Goal: Task Accomplishment & Management: Complete application form

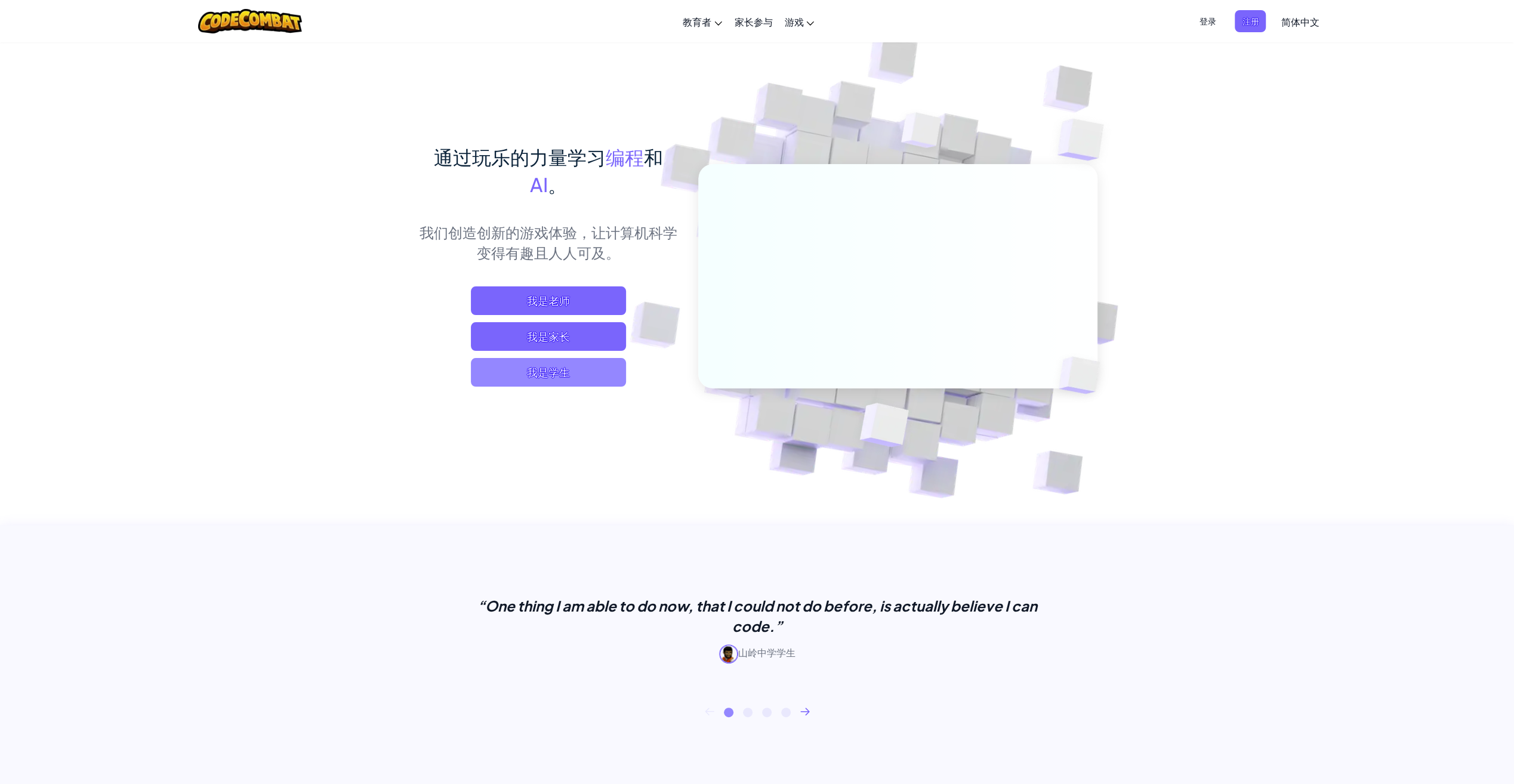
click at [591, 373] on span "我是学生" at bounding box center [548, 372] width 155 height 28
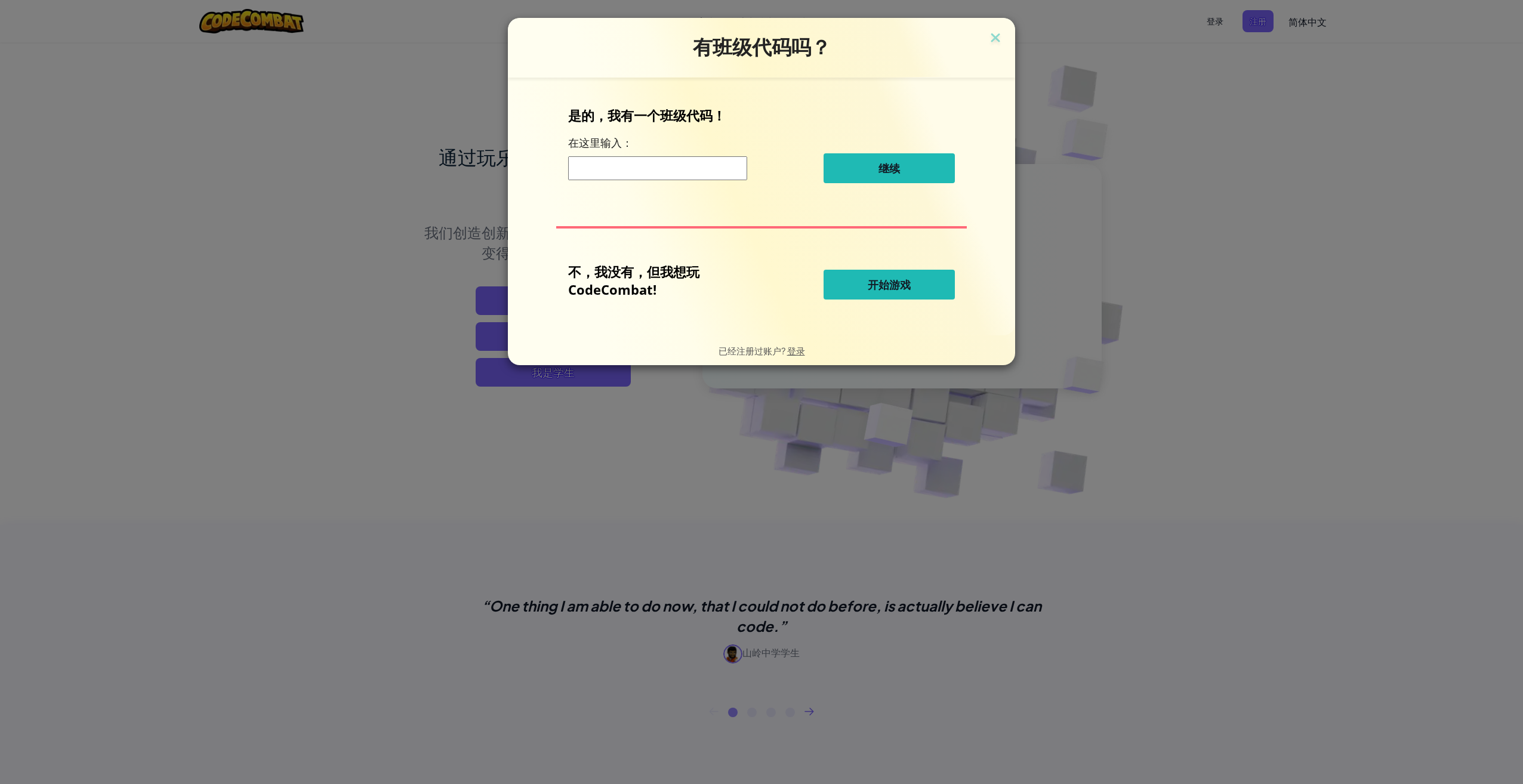
click at [922, 276] on button "开始游戏" at bounding box center [889, 284] width 132 height 30
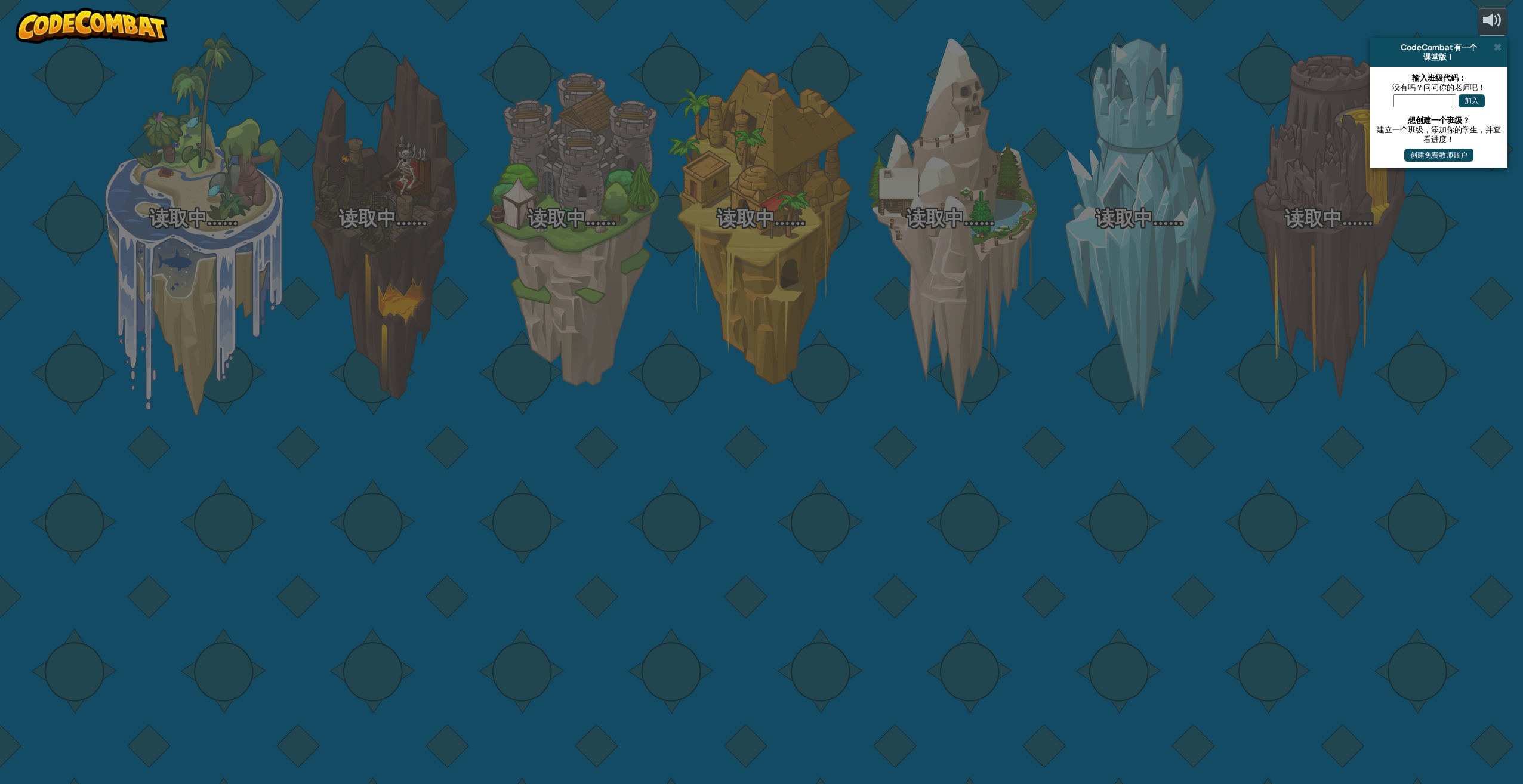
select select "zh-HANS"
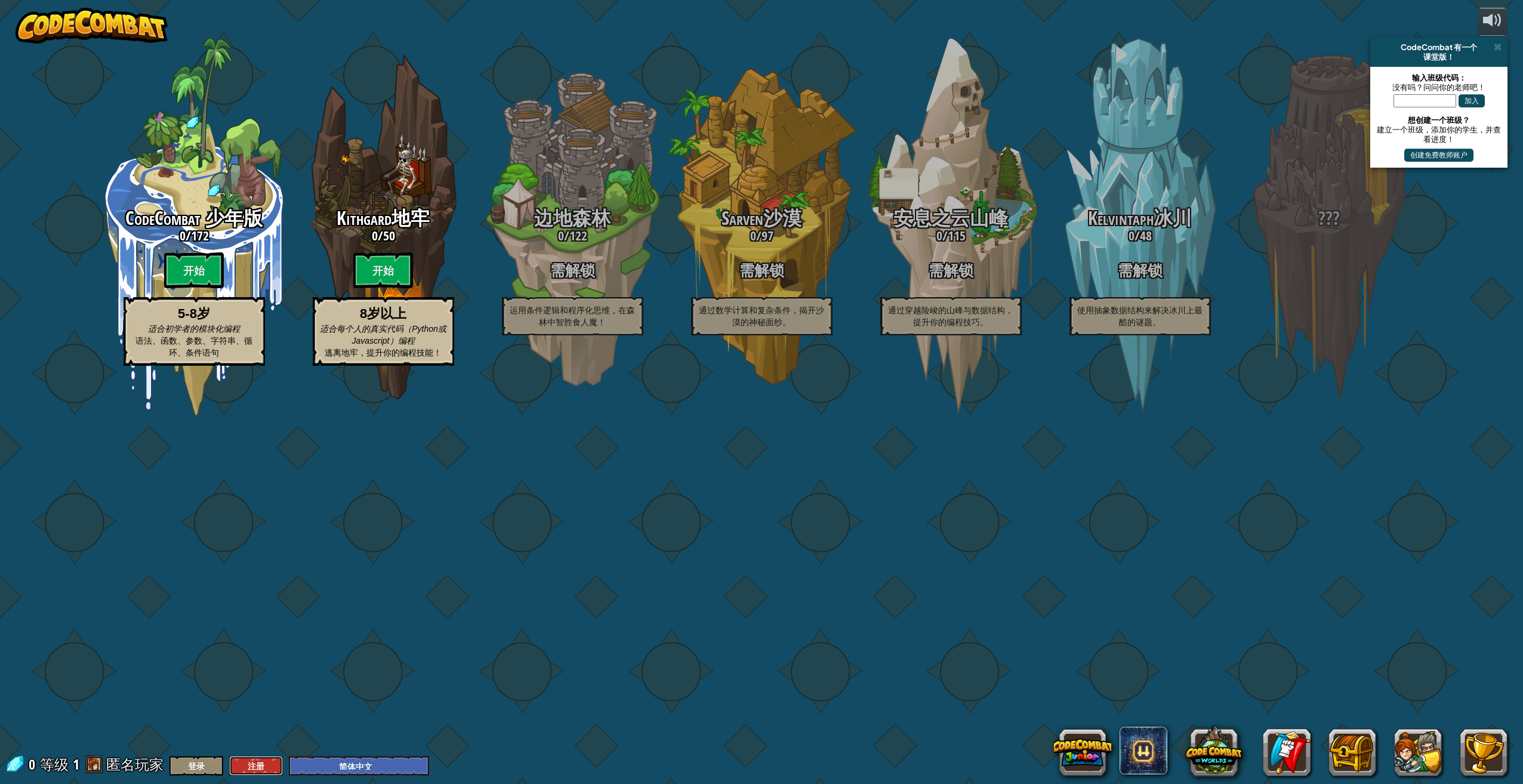
click at [252, 766] on button "注册" at bounding box center [255, 765] width 54 height 20
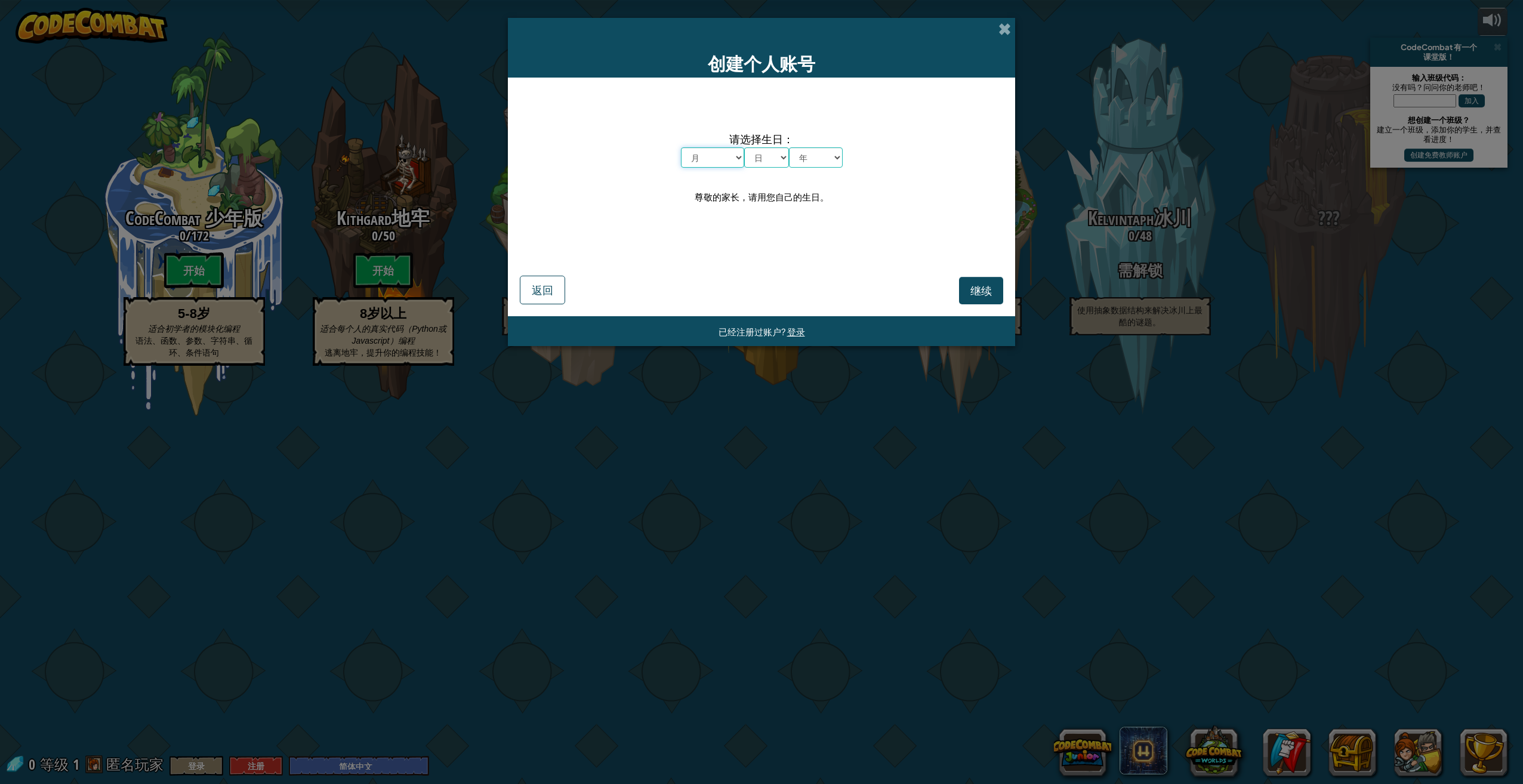
click at [723, 161] on select "月 一月 二月 三月 四月 五月 六月 七月 八月 九月 十月 十一月 十二月" at bounding box center [712, 157] width 63 height 20
click at [733, 153] on select "月 一月 二月 三月 四月 五月 六月 七月 八月 九月 十月 十一月 十二月" at bounding box center [712, 157] width 63 height 20
select select "6"
click at [681, 148] on select "月 一月 二月 三月 四月 五月 六月 七月 八月 九月 十月 十一月 十二月" at bounding box center [712, 157] width 63 height 20
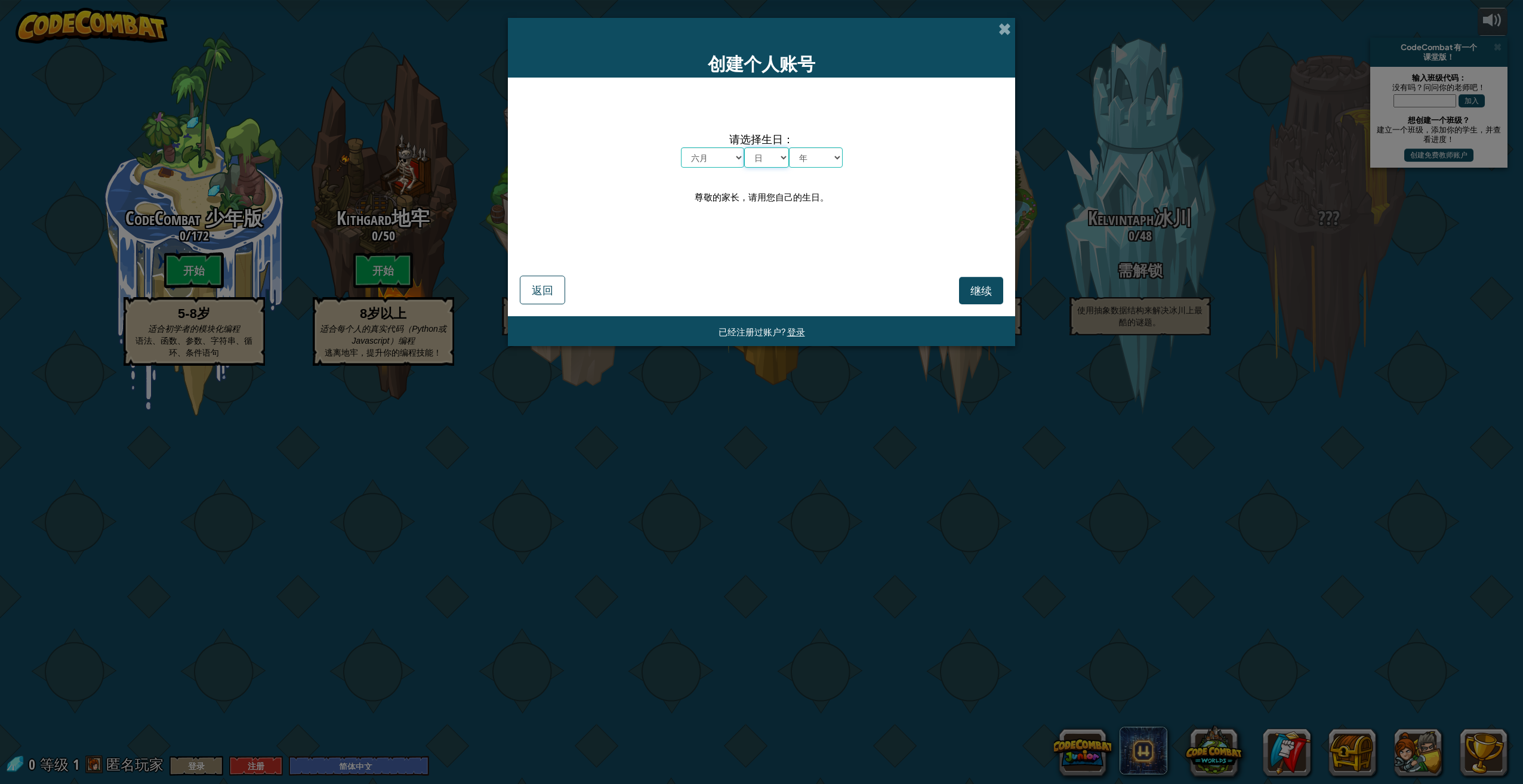
click at [758, 150] on select "日 1 2 3 4 5 6 7 8 9 10 11 12 13 14 15 16 17 18 19 20 21 22 23 24 25 26 27 28 29…" at bounding box center [766, 157] width 44 height 20
select select "20"
click at [744, 148] on select "日 1 2 3 4 5 6 7 8 9 10 11 12 13 14 15 16 17 18 19 20 21 22 23 24 25 26 27 28 29…" at bounding box center [766, 157] width 44 height 20
click at [818, 153] on select "年 2025 2024 2023 2022 2021 2020 2019 2018 2017 2016 2015 2014 2013 2012 2011 20…" at bounding box center [815, 157] width 54 height 20
select select "2006"
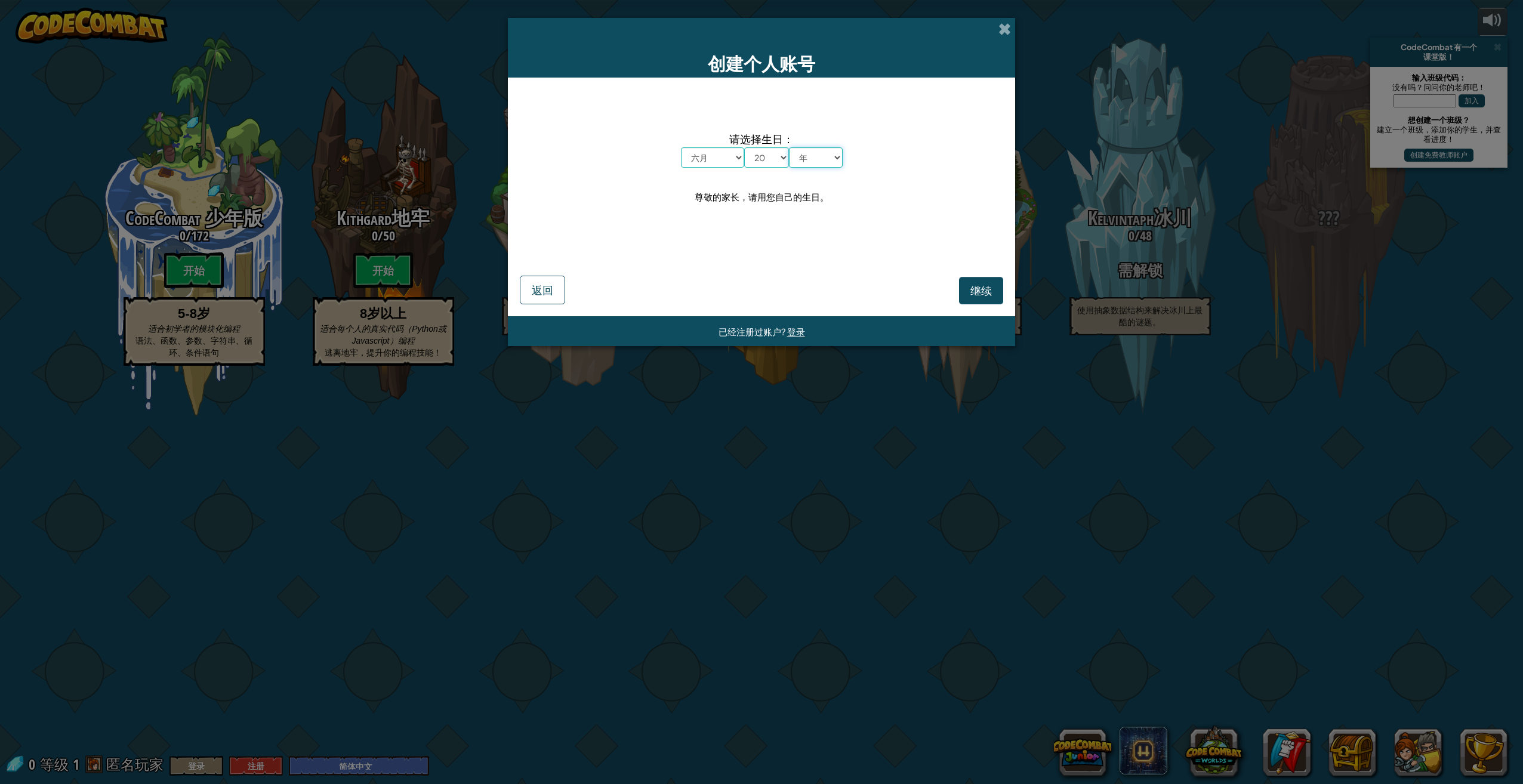
click at [789, 148] on select "年 2025 2024 2023 2022 2021 2020 2019 2018 2017 2016 2015 2014 2013 2012 2011 20…" at bounding box center [815, 157] width 54 height 20
click at [972, 288] on span "继续" at bounding box center [981, 290] width 21 height 14
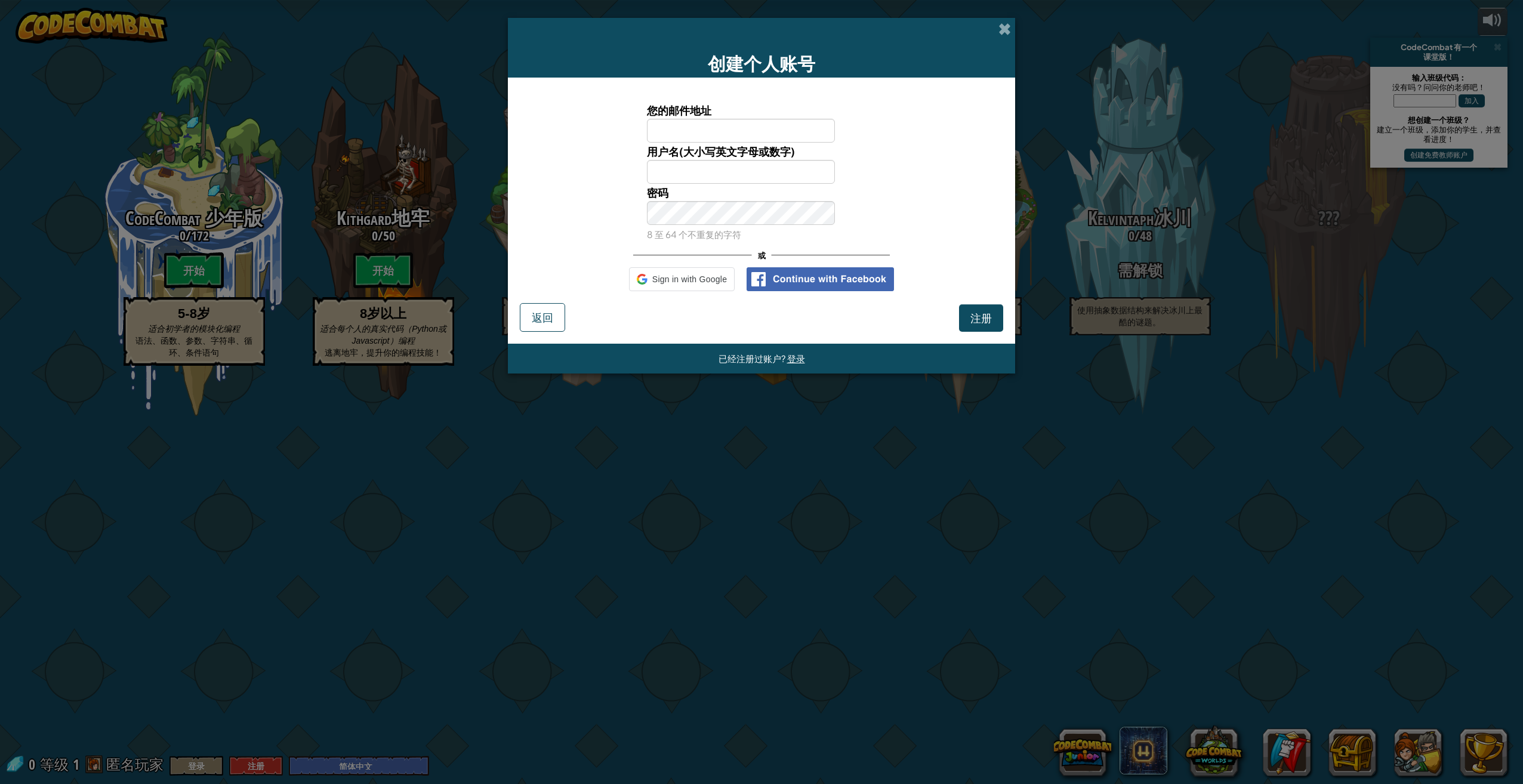
click at [1001, 27] on span at bounding box center [1004, 28] width 12 height 12
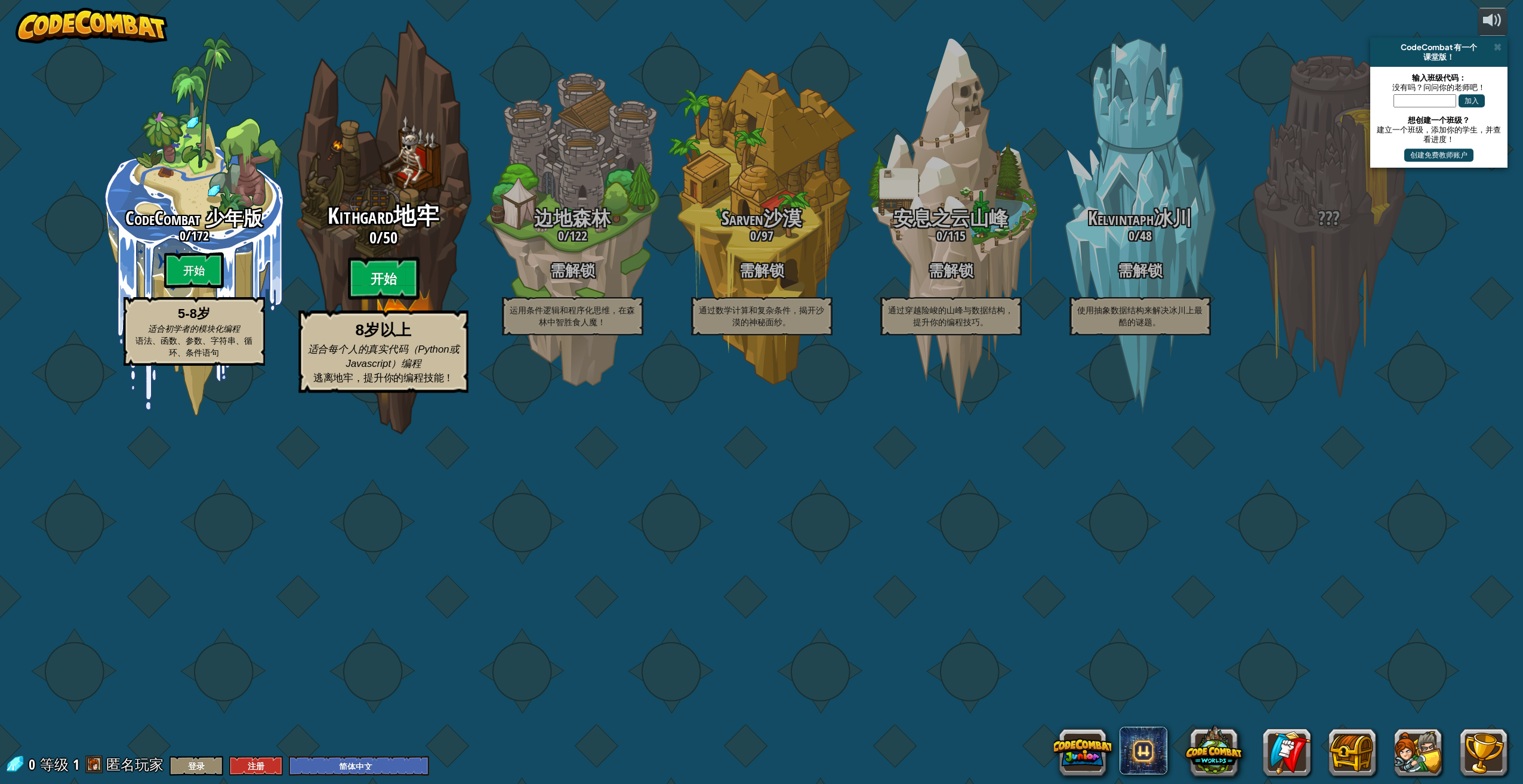
click at [403, 393] on div "Kithgard地牢 0 / 50 开始 8岁以上 适合每个人的真实代码（Python或Javascript）编程 逃离地牢，提升你的编程技能！" at bounding box center [383, 298] width 227 height 189
select select "zh-HANS"
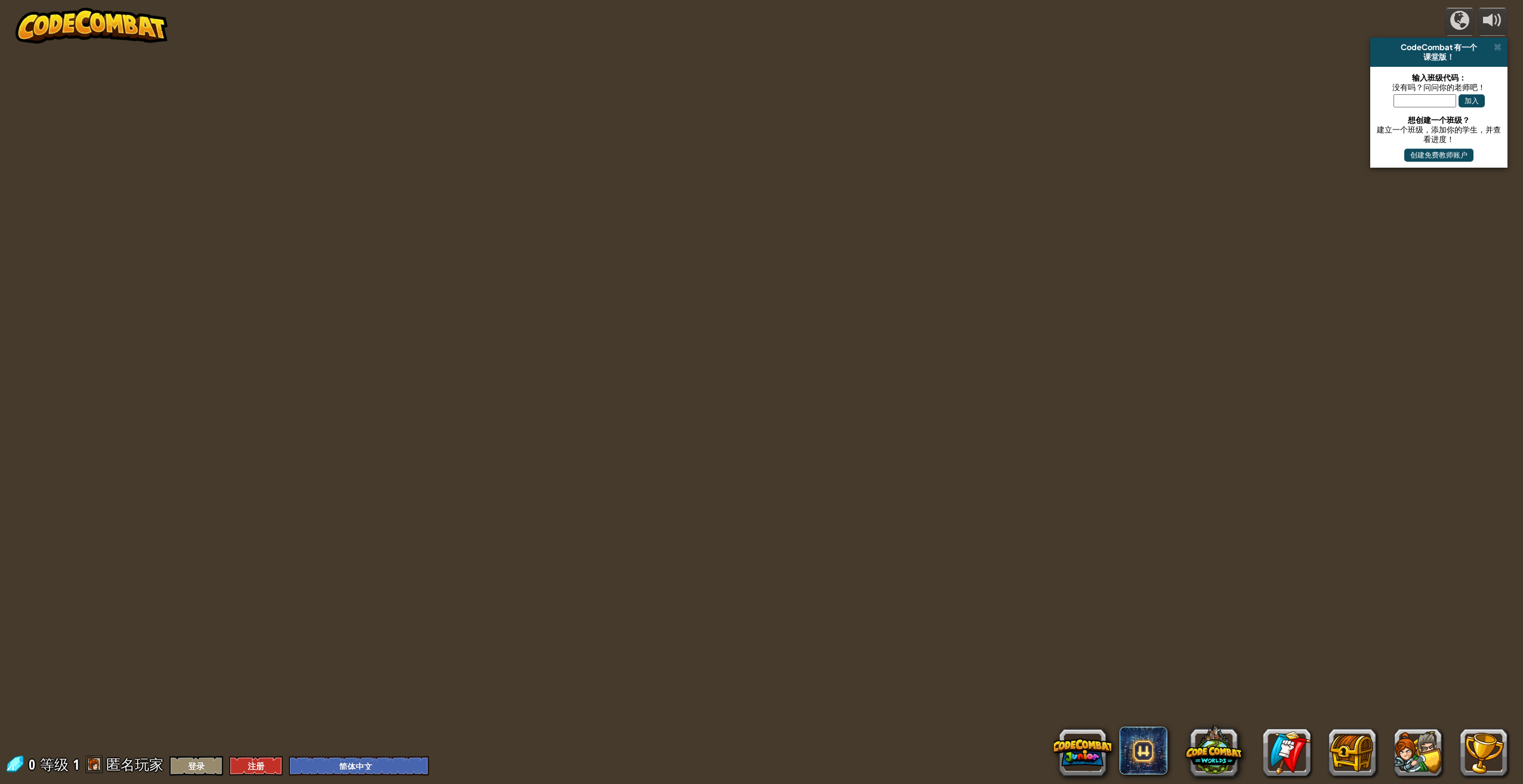
select select "zh-HANS"
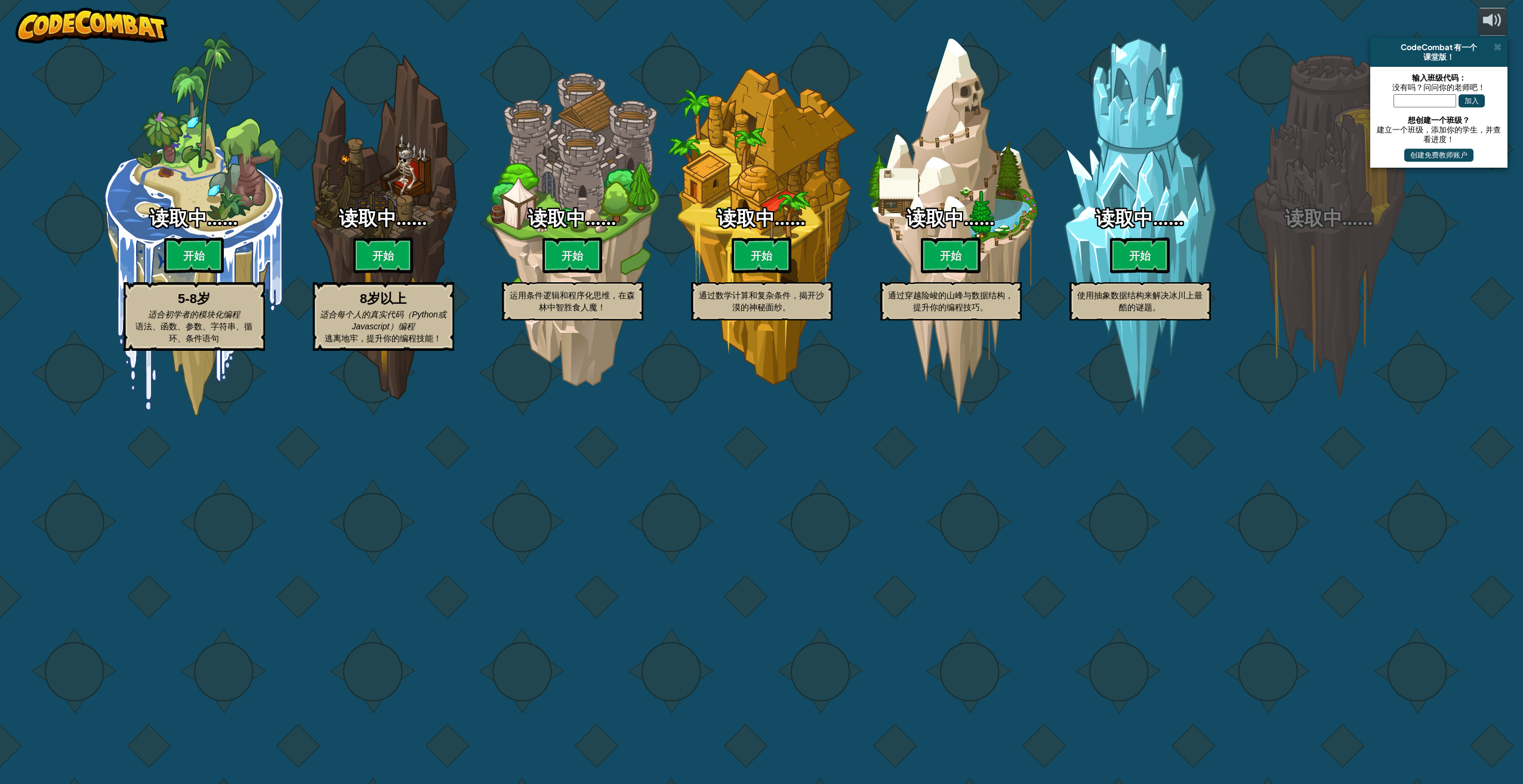
select select "zh-HANS"
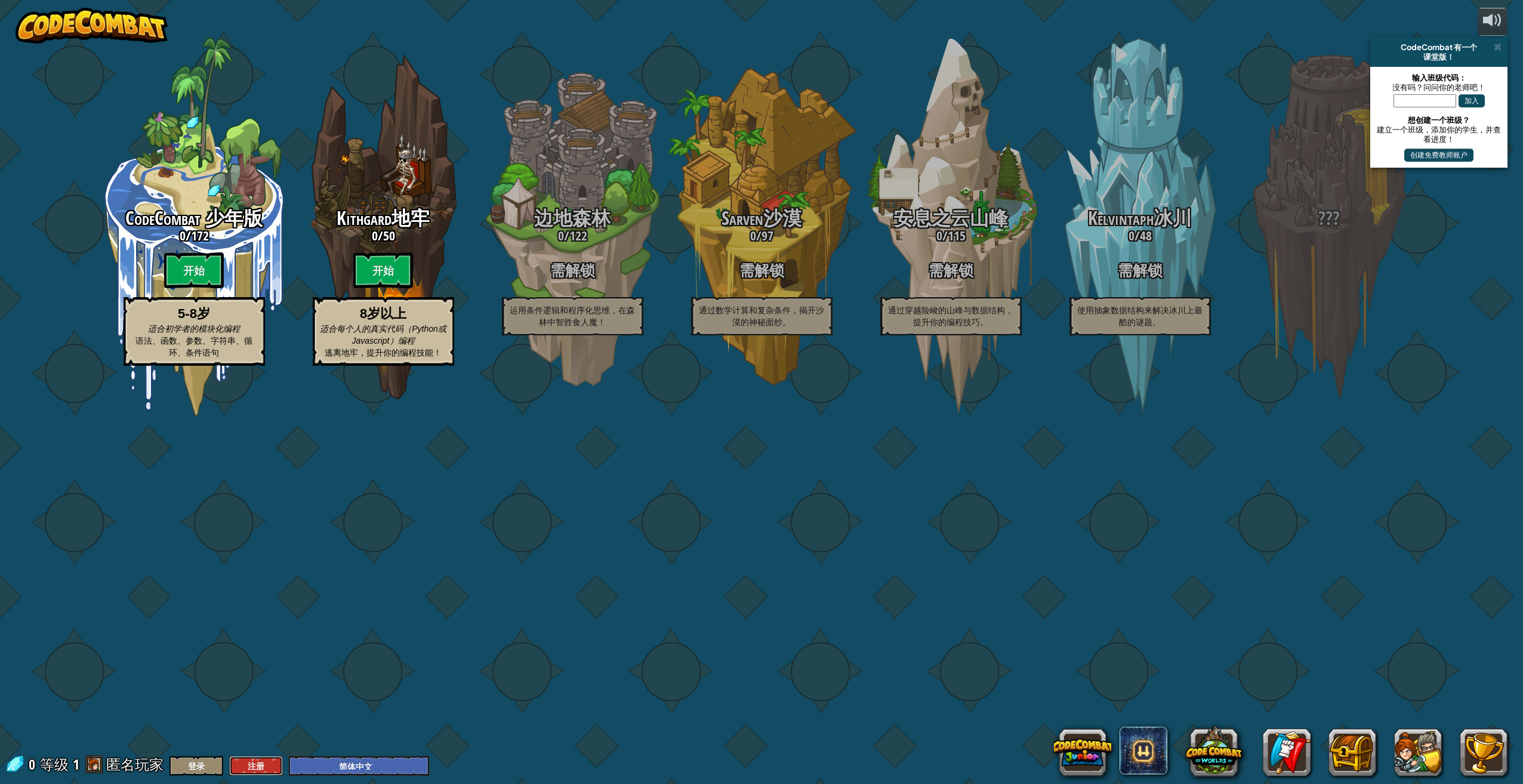
click at [262, 771] on button "注册" at bounding box center [255, 765] width 54 height 20
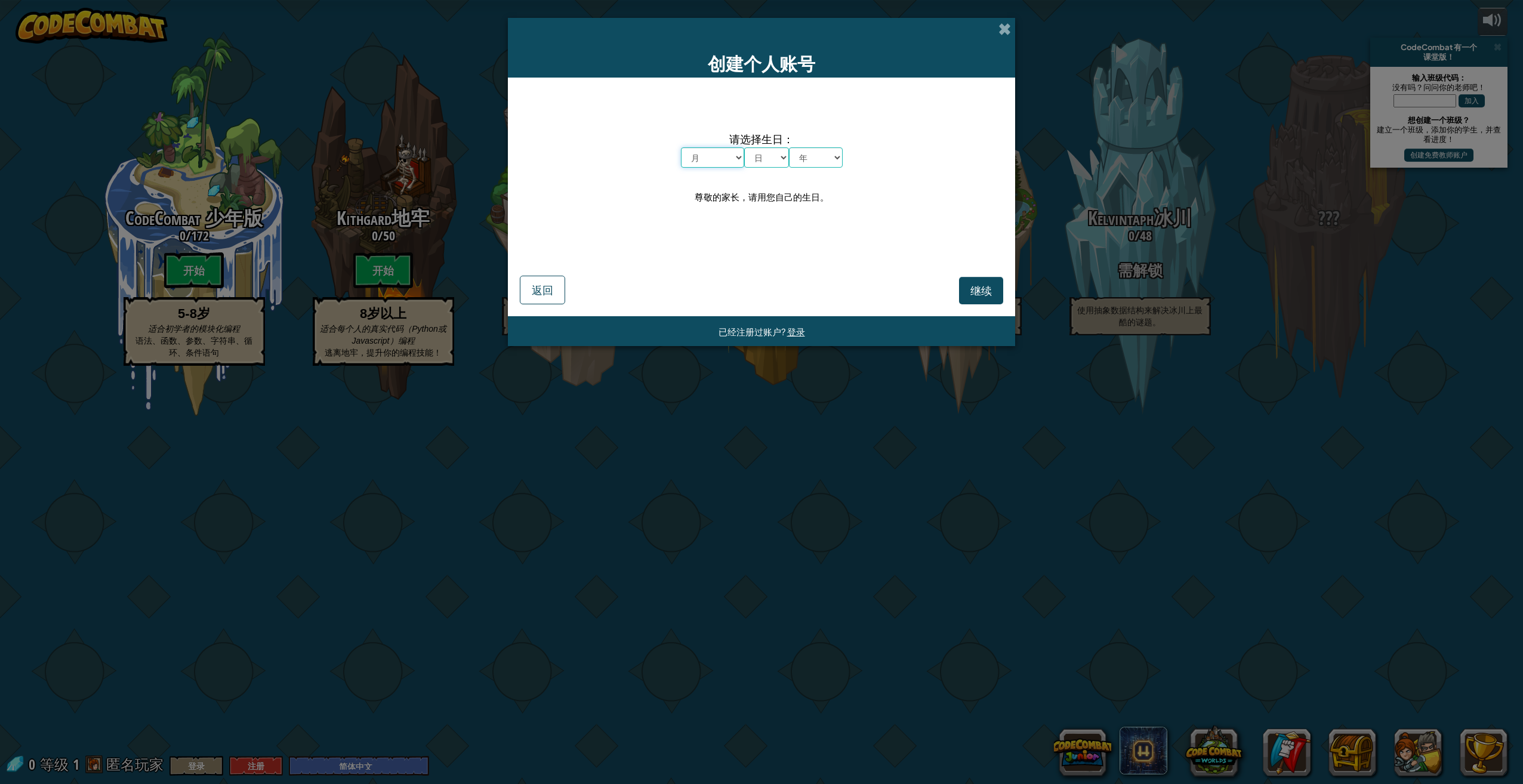
click at [723, 166] on select "月 一月 二月 三月 四月 五月 六月 七月 八月 九月 十月 十一月 十二月" at bounding box center [712, 157] width 63 height 20
select select "6"
click at [681, 148] on select "月 一月 二月 三月 四月 五月 六月 七月 八月 九月 十月 十一月 十二月" at bounding box center [712, 157] width 63 height 20
click at [774, 155] on select "日 1 2 3 4 5 6 7 8 9 10 11 12 13 14 15 16 17 18 19 20 21 22 23 24 25 26 27 28 29…" at bounding box center [766, 157] width 44 height 20
select select "20"
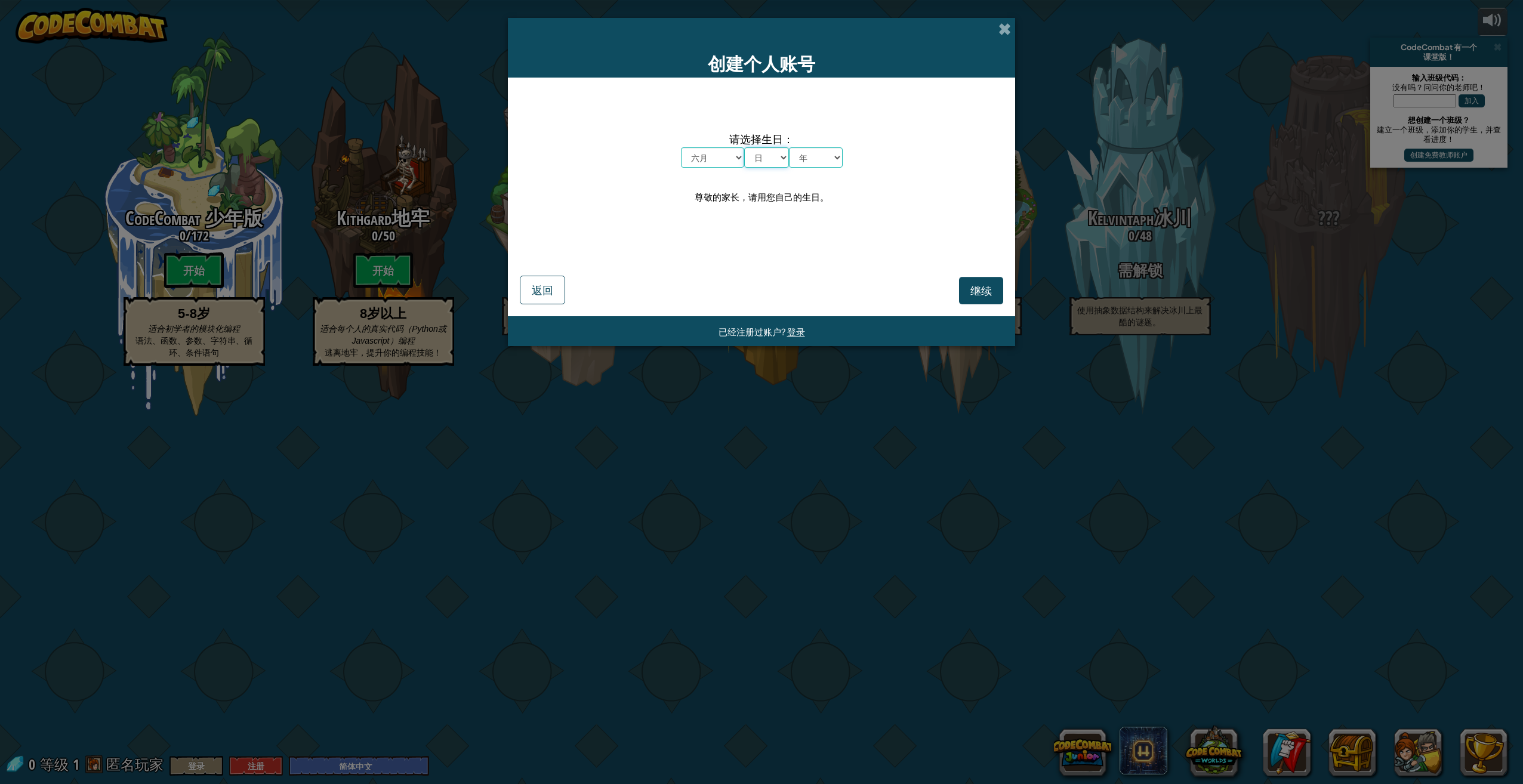
click at [744, 148] on select "日 1 2 3 4 5 6 7 8 9 10 11 12 13 14 15 16 17 18 19 20 21 22 23 24 25 26 27 28 29…" at bounding box center [766, 157] width 44 height 20
click at [812, 154] on select "年 2025 2024 2023 2022 2021 2020 2019 2018 2017 2016 2015 2014 2013 2012 2011 20…" at bounding box center [815, 157] width 54 height 20
select select "2006"
click at [789, 148] on select "年 2025 2024 2023 2022 2021 2020 2019 2018 2017 2016 2015 2014 2013 2012 2011 20…" at bounding box center [815, 157] width 54 height 20
click at [975, 293] on span "继续" at bounding box center [981, 290] width 21 height 14
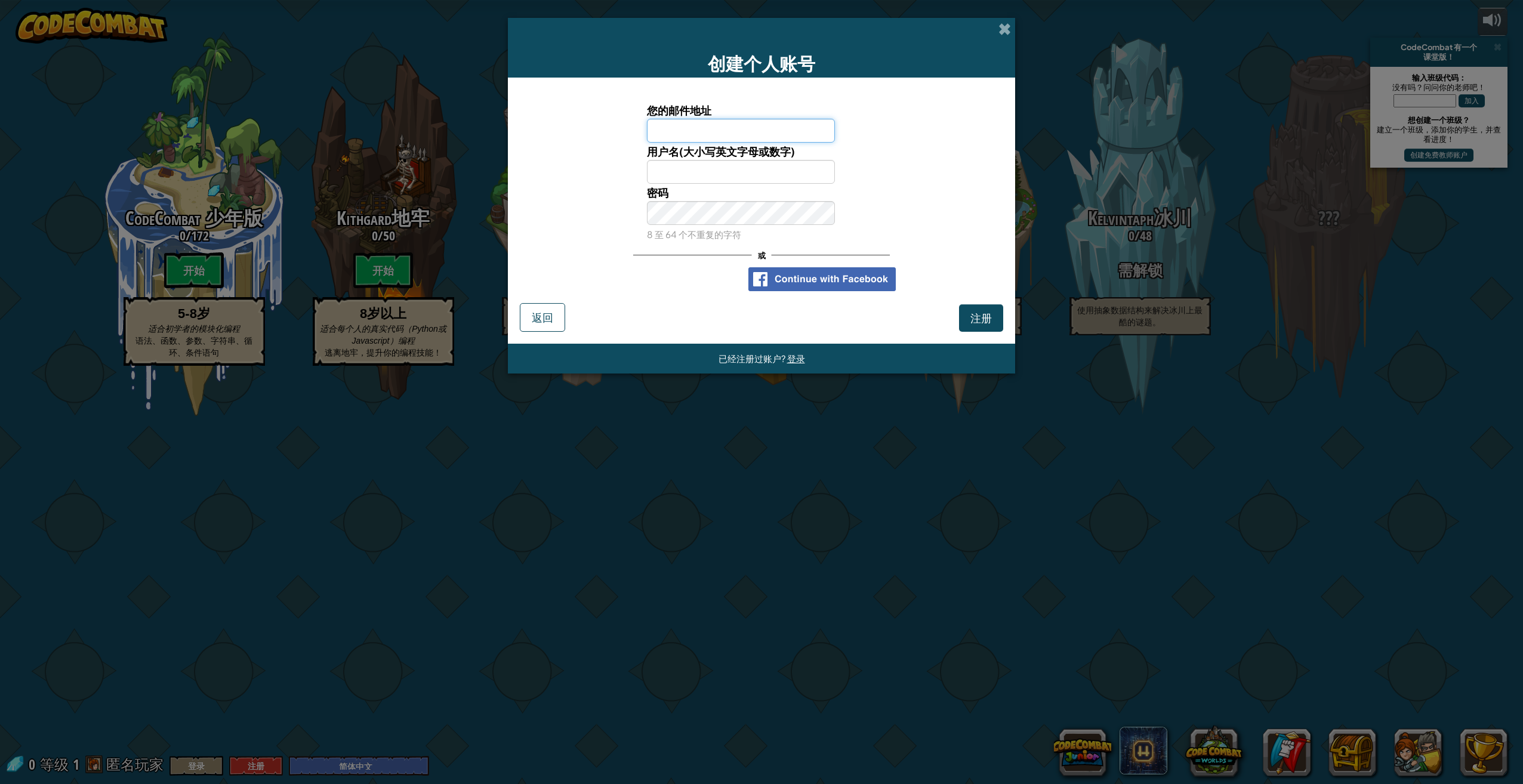
click at [716, 133] on input "您的邮件地址" at bounding box center [741, 130] width 188 height 24
type input "3422899161@qq.com"
type input "TACHIBANA ICEMOON"
drag, startPoint x: 780, startPoint y: 172, endPoint x: 526, endPoint y: 172, distance: 254.0
click at [529, 172] on div "用户名(大小写英文字母或数字) TACHIBANA ICEMOON 用户名可用！" at bounding box center [761, 163] width 495 height 41
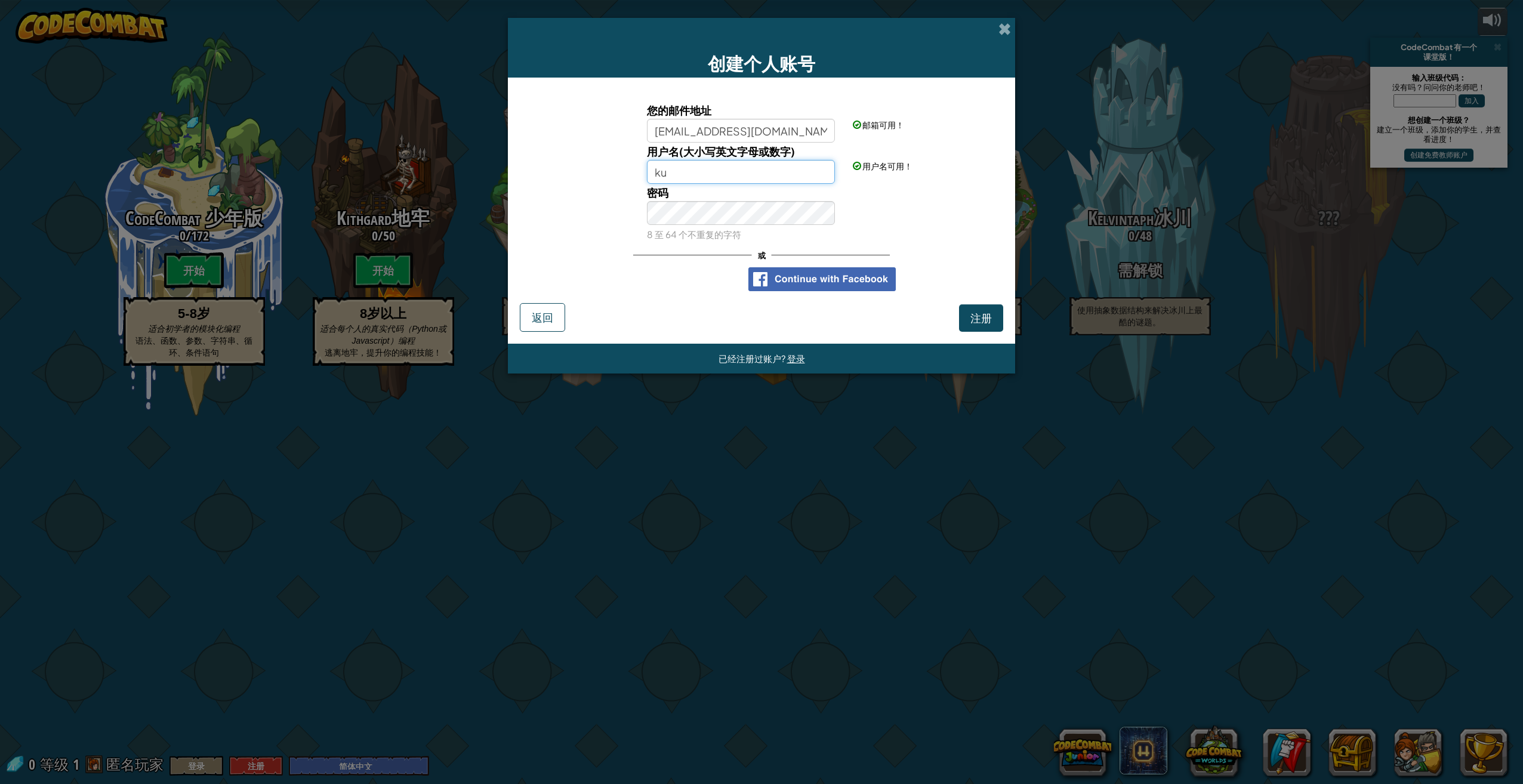
type input "k"
type input "L"
type input "k"
type input "立华冰月"
click at [996, 315] on button "注册" at bounding box center [981, 318] width 44 height 28
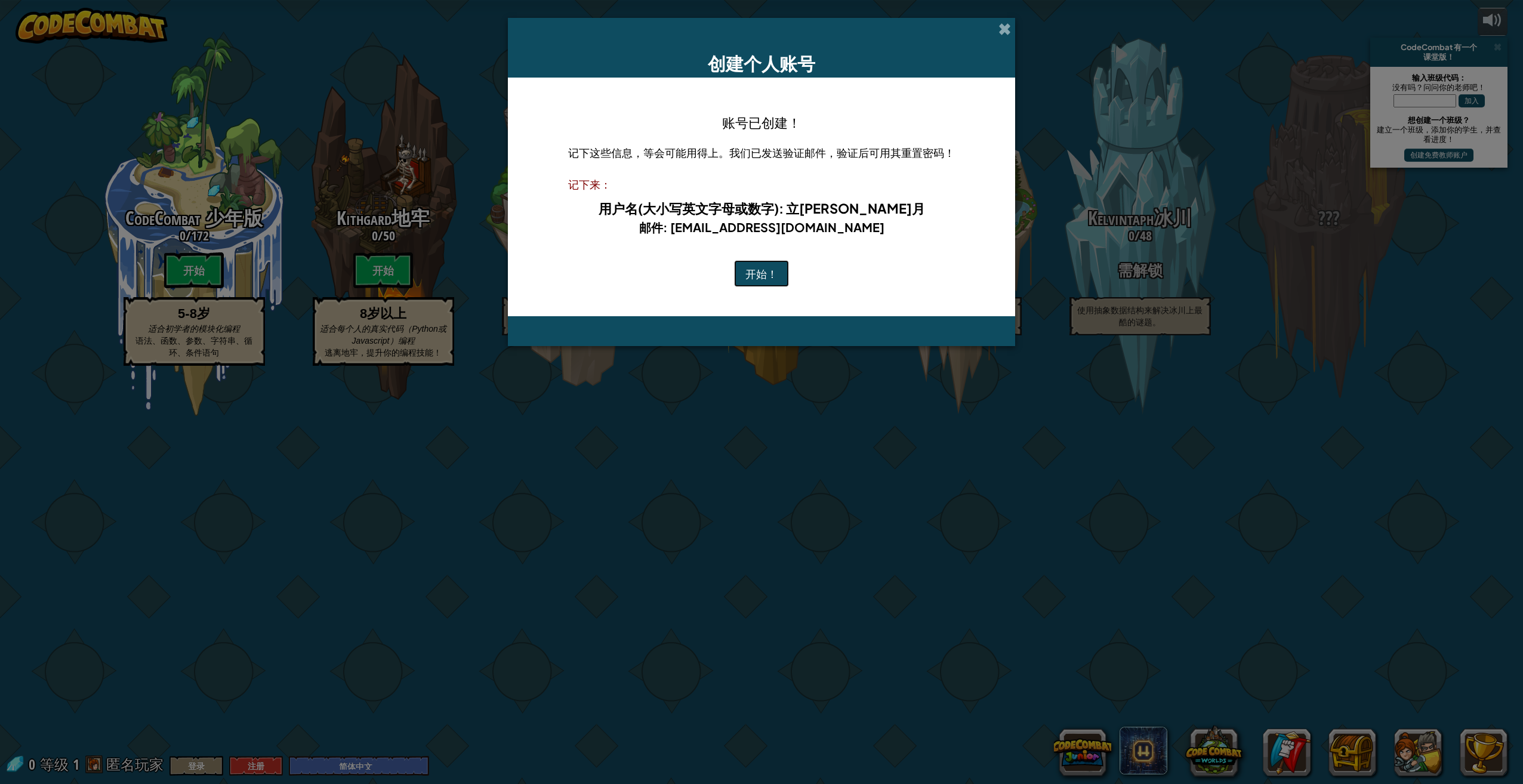
click at [757, 260] on button "开始！" at bounding box center [761, 273] width 55 height 28
click at [756, 270] on button "开始！" at bounding box center [761, 273] width 55 height 28
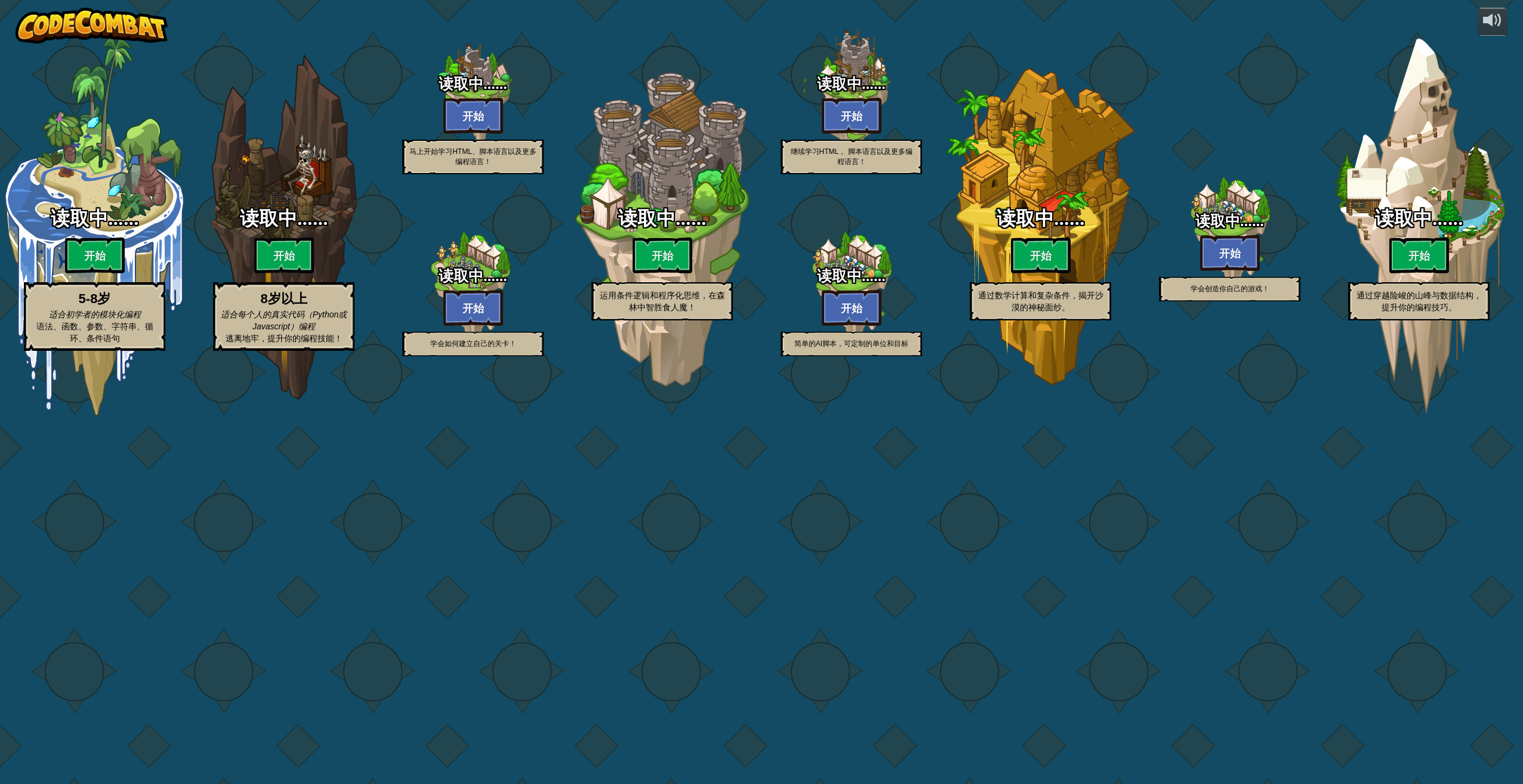
select select "zh-HANS"
